Goal: Task Accomplishment & Management: Manage account settings

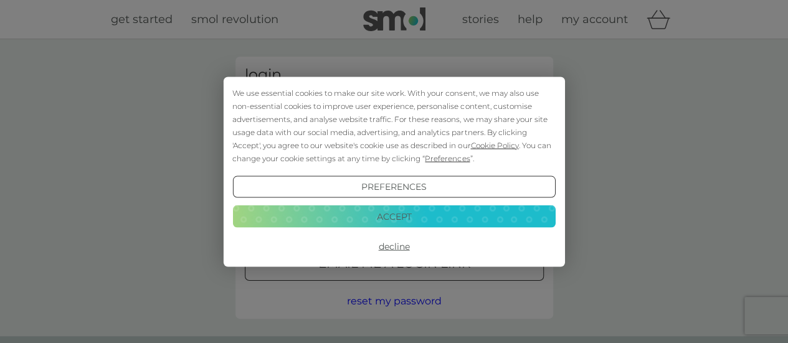
drag, startPoint x: 0, startPoint y: 0, endPoint x: 347, endPoint y: 215, distance: 408.1
click at [347, 215] on button "Accept" at bounding box center [393, 217] width 323 height 22
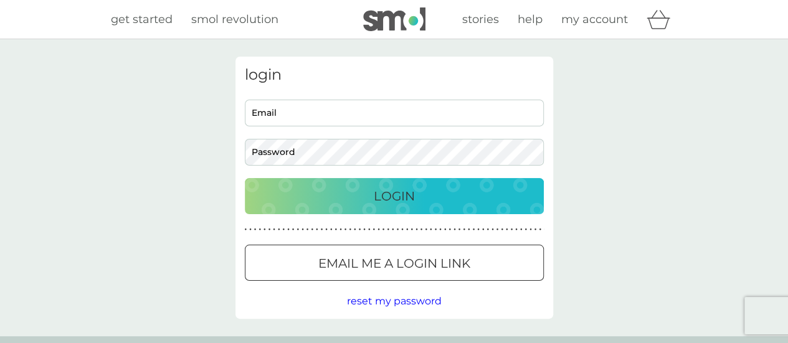
click at [340, 110] on input "Email" at bounding box center [394, 113] width 299 height 27
type input "[EMAIL_ADDRESS][DOMAIN_NAME]"
click at [346, 191] on div "Login" at bounding box center [394, 196] width 274 height 20
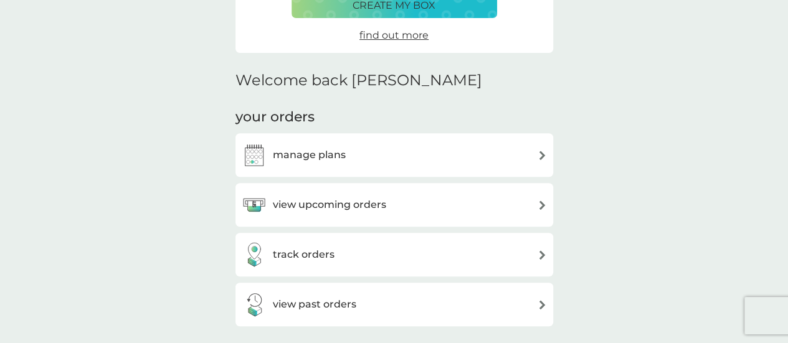
scroll to position [283, 0]
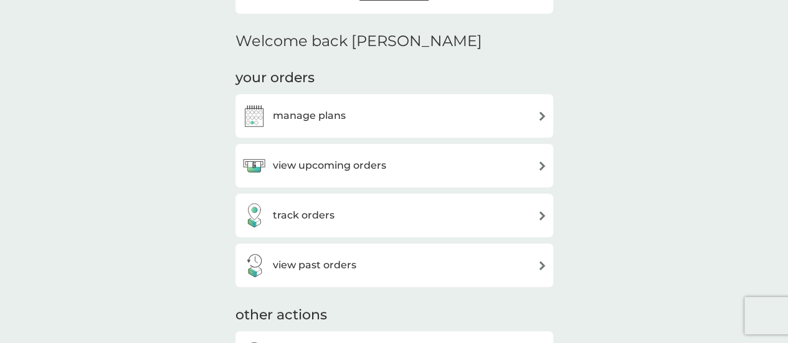
click at [317, 168] on h3 "view upcoming orders" at bounding box center [329, 166] width 113 height 16
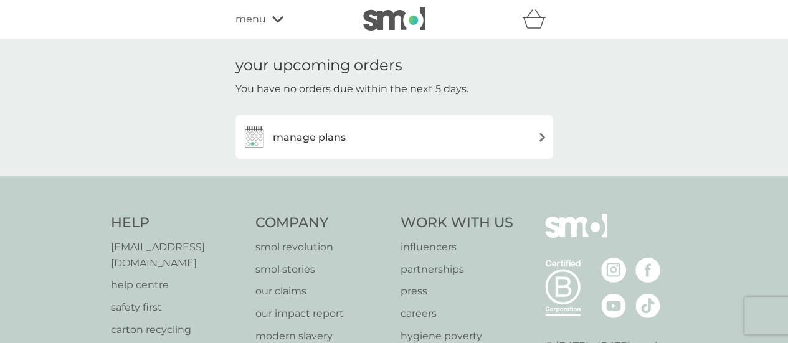
click at [318, 135] on h3 "manage plans" at bounding box center [309, 138] width 73 height 16
